Goal: Book appointment/travel/reservation

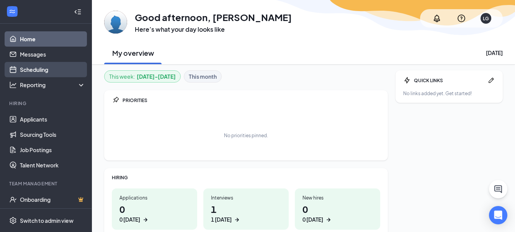
click at [32, 71] on link "Scheduling" at bounding box center [52, 69] width 65 height 15
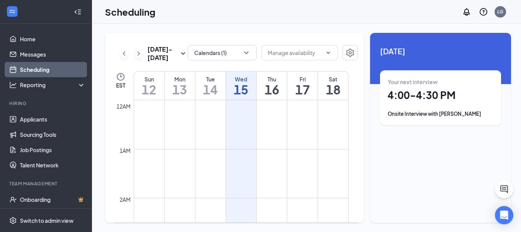
scroll to position [376, 0]
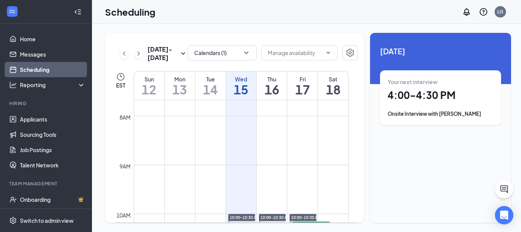
click at [429, 114] on div "Onsite Interview with [PERSON_NAME]" at bounding box center [440, 114] width 106 height 8
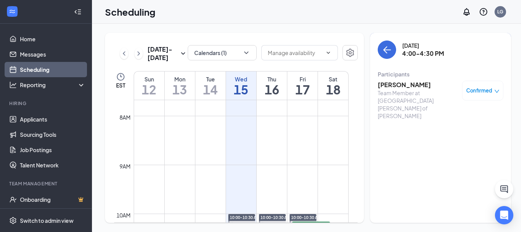
click at [393, 85] on h3 "[PERSON_NAME]" at bounding box center [417, 85] width 80 height 8
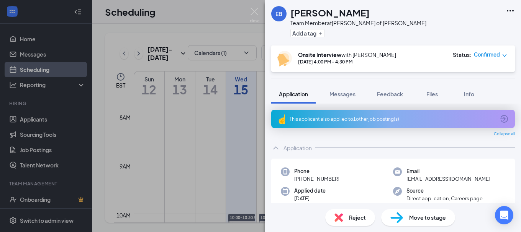
click at [500, 119] on icon "ArrowCircle" at bounding box center [504, 119] width 8 height 8
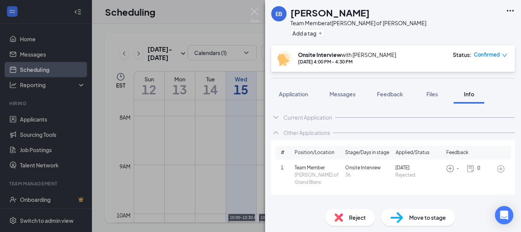
click at [303, 15] on h1 "[PERSON_NAME]" at bounding box center [329, 12] width 79 height 13
click at [254, 10] on img at bounding box center [255, 15] width 10 height 15
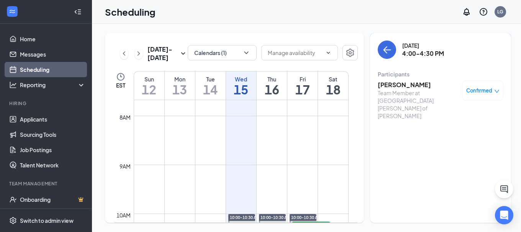
click at [390, 85] on h3 "[PERSON_NAME]" at bounding box center [417, 85] width 80 height 8
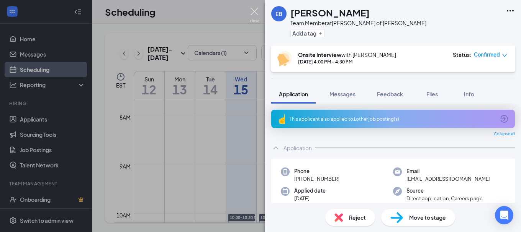
click at [255, 9] on img at bounding box center [255, 15] width 10 height 15
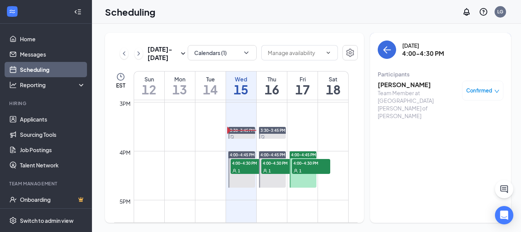
scroll to position [745, 0]
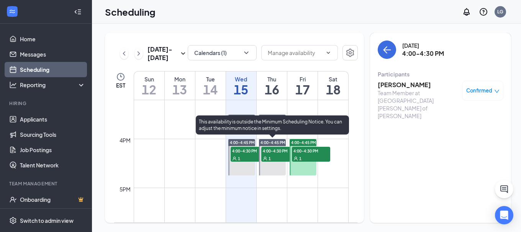
click at [274, 150] on span "4:00-4:30 PM" at bounding box center [280, 151] width 38 height 8
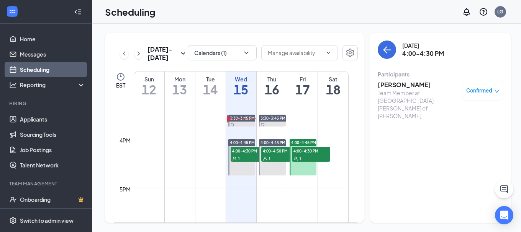
click at [382, 83] on h3 "[PERSON_NAME]" at bounding box center [417, 85] width 80 height 8
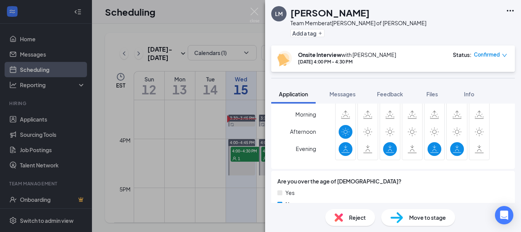
scroll to position [361, 0]
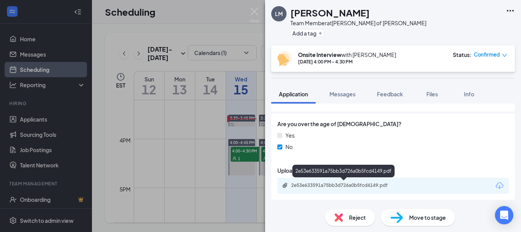
click at [359, 186] on div "2e53e633591a75bb3d726a0b5fcd4149.pdf" at bounding box center [344, 186] width 107 height 6
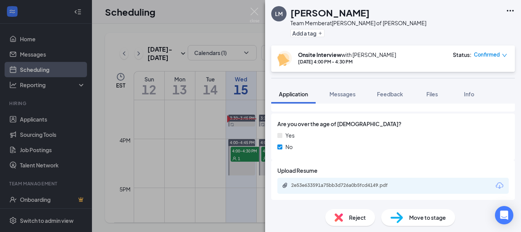
scroll to position [358, 0]
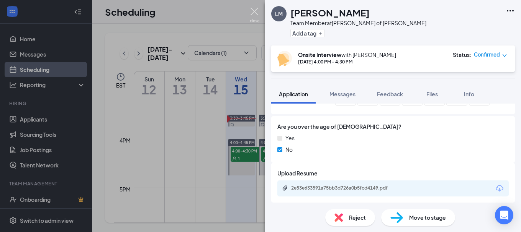
click at [254, 10] on img at bounding box center [255, 15] width 10 height 15
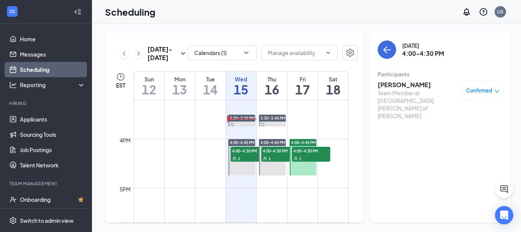
click at [300, 151] on span "4:00-4:30 PM" at bounding box center [311, 151] width 38 height 8
click at [385, 86] on h3 "[PERSON_NAME]" at bounding box center [417, 85] width 80 height 8
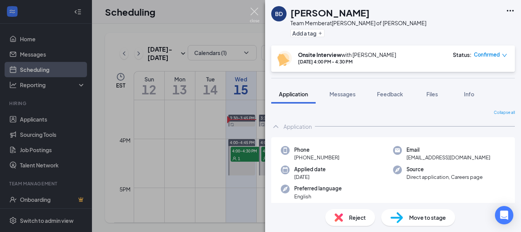
click at [253, 10] on img at bounding box center [255, 15] width 10 height 15
